Goal: Task Accomplishment & Management: Manage account settings

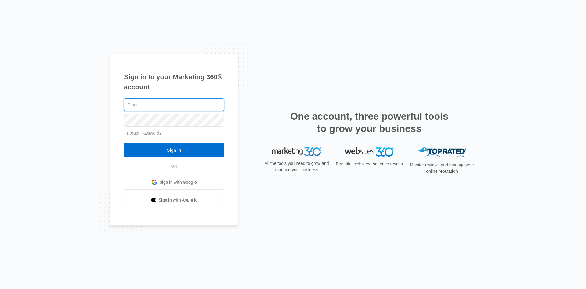
type input "becksplumb@aol.com"
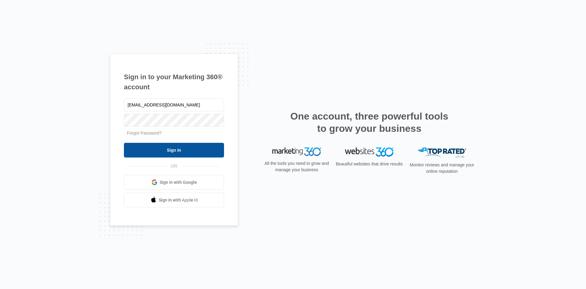
click at [164, 147] on input "Sign In" at bounding box center [174, 150] width 100 height 15
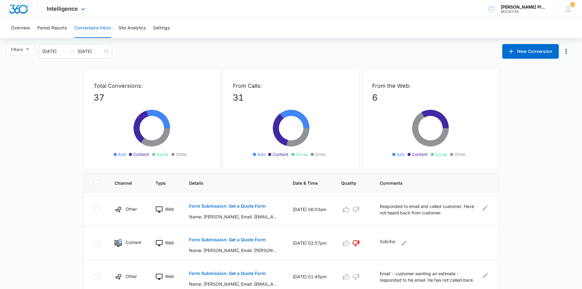
click at [67, 12] on div "Intelligence Apps Reputation Websites Forms CRM Email Social POS Content Ads In…" at bounding box center [67, 9] width 58 height 18
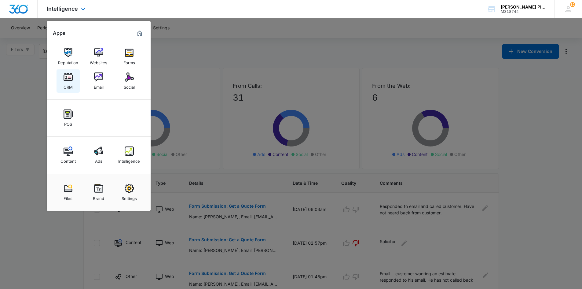
click at [68, 80] on img at bounding box center [68, 76] width 9 height 9
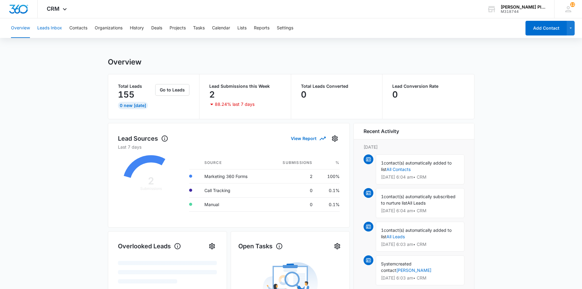
click at [54, 28] on button "Leads Inbox" at bounding box center [49, 28] width 25 height 20
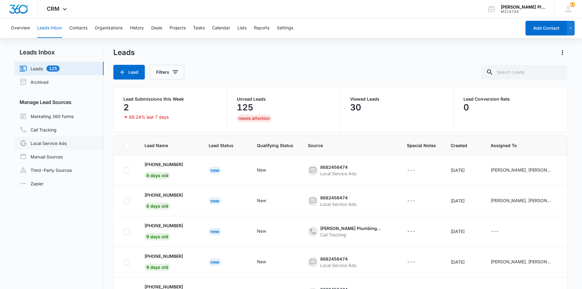
click at [53, 144] on link "Local Service Ads" at bounding box center [43, 142] width 47 height 7
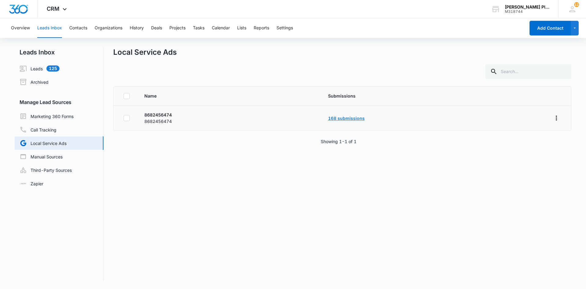
click at [349, 119] on link "168 submissions" at bounding box center [346, 117] width 37 height 5
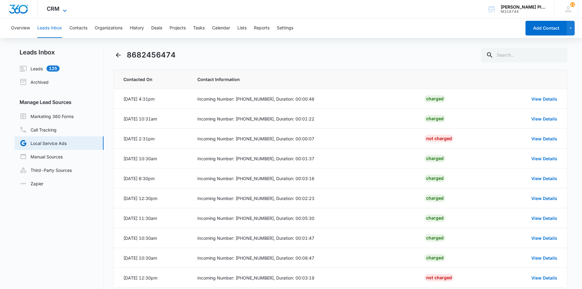
click at [57, 7] on span "CRM" at bounding box center [53, 8] width 13 height 6
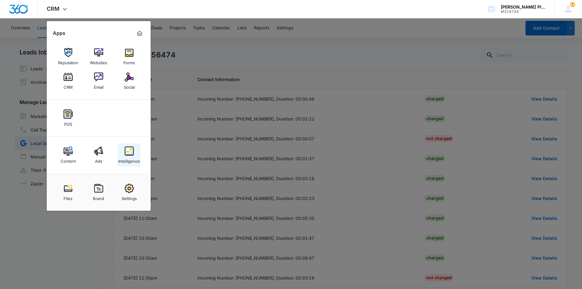
click at [131, 158] on div "Intelligence" at bounding box center [129, 159] width 22 height 8
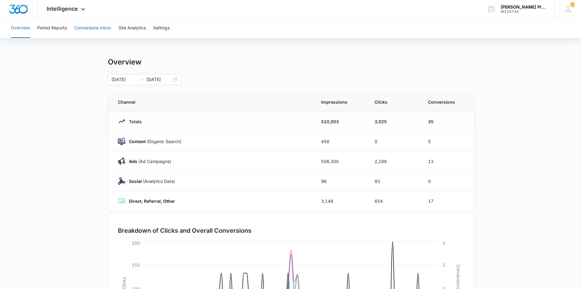
click at [90, 26] on button "Conversions Inbox" at bounding box center [92, 28] width 37 height 20
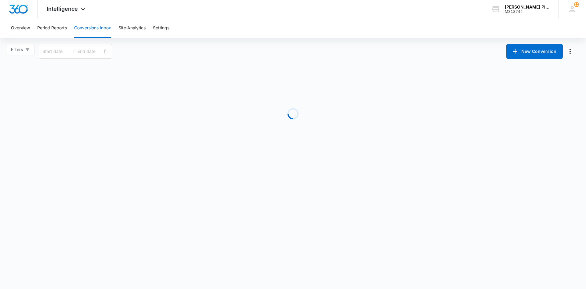
type input "09/09/2025"
type input "10/09/2025"
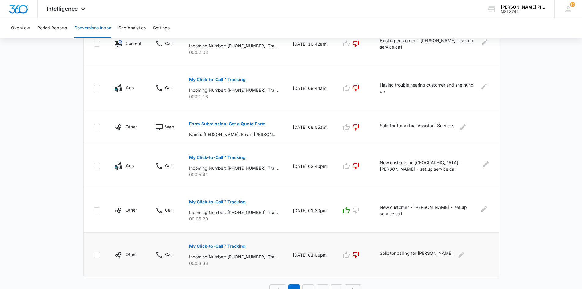
scroll to position [323, 0]
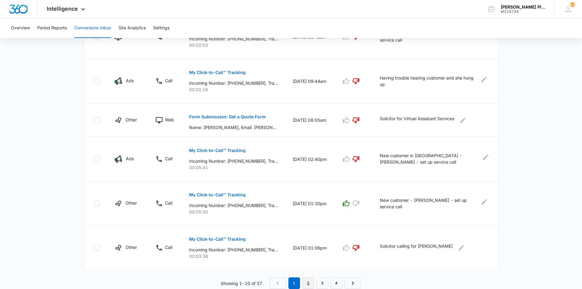
click at [307, 282] on link "2" at bounding box center [308, 283] width 12 height 12
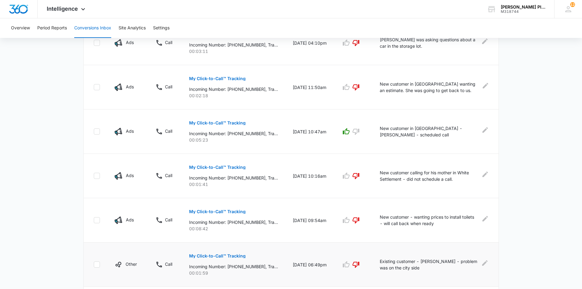
scroll to position [355, 0]
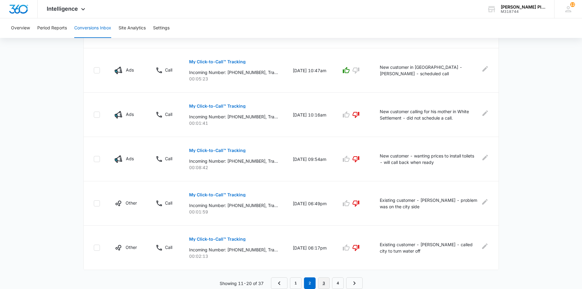
click at [324, 284] on link "3" at bounding box center [324, 283] width 12 height 12
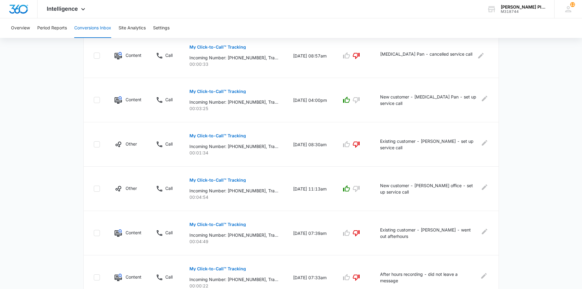
scroll to position [365, 0]
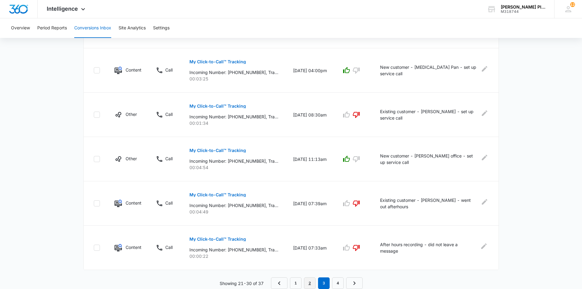
click at [309, 281] on link "2" at bounding box center [310, 283] width 12 height 12
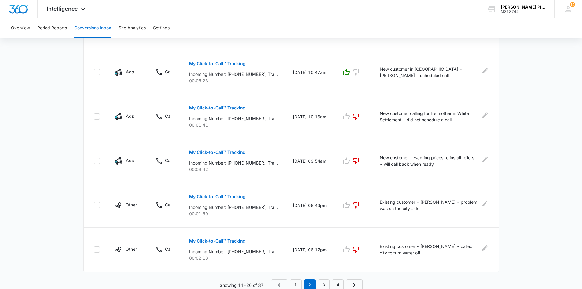
scroll to position [355, 0]
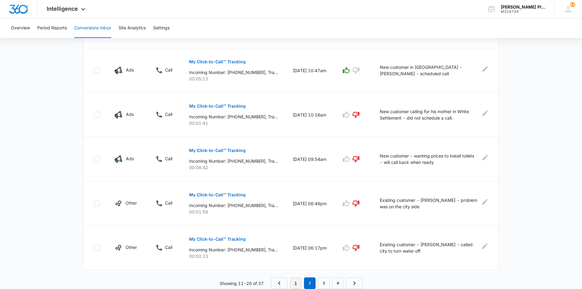
click at [294, 282] on link "1" at bounding box center [296, 283] width 12 height 12
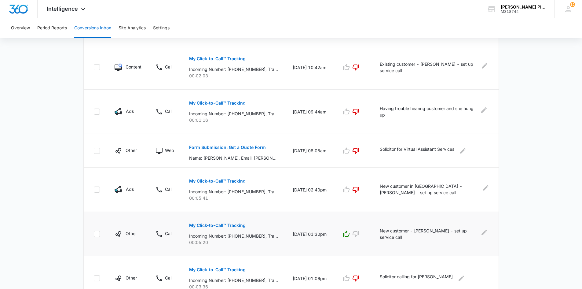
scroll to position [323, 0]
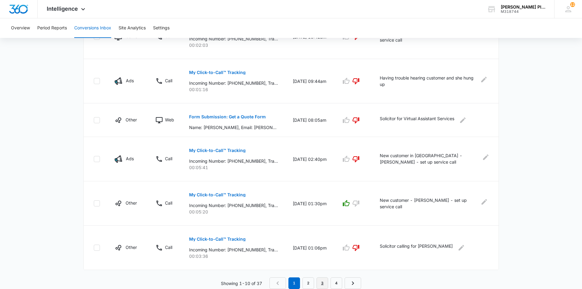
click at [322, 282] on link "3" at bounding box center [322, 283] width 12 height 12
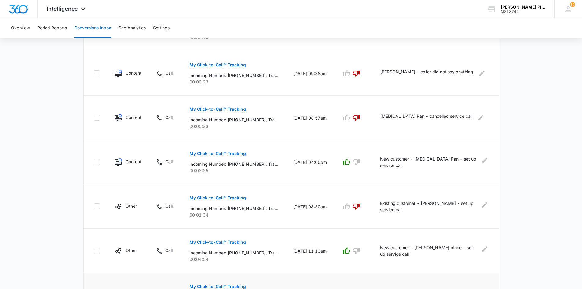
scroll to position [365, 0]
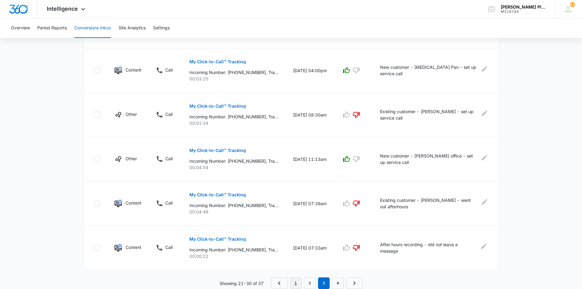
click at [296, 281] on link "1" at bounding box center [296, 283] width 12 height 12
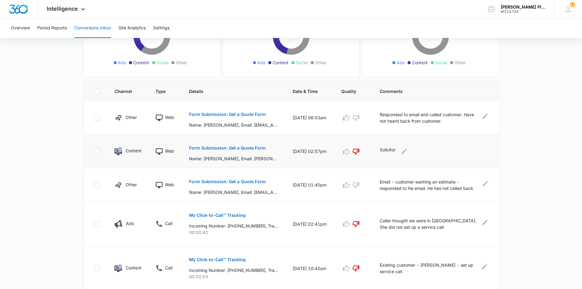
scroll to position [122, 0]
